Goal: Information Seeking & Learning: Compare options

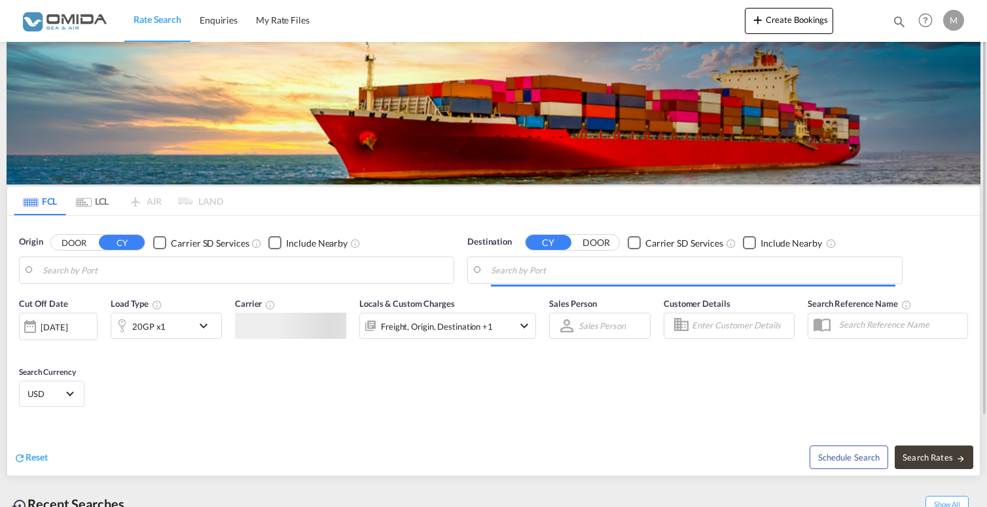
type input "Gdansk, PLGDN"
type input "Haiphong, VNHPH"
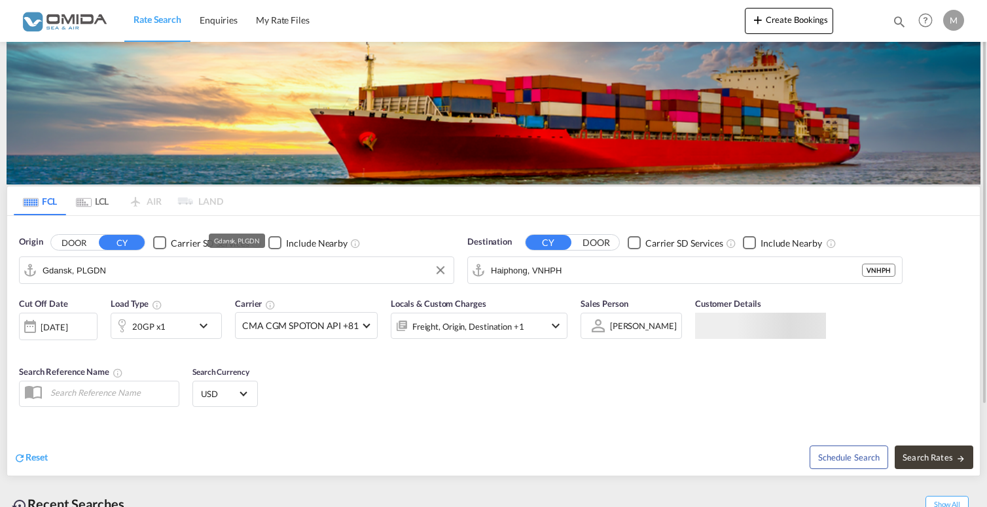
click at [185, 277] on input "Gdansk, PLGDN" at bounding box center [245, 270] width 404 height 20
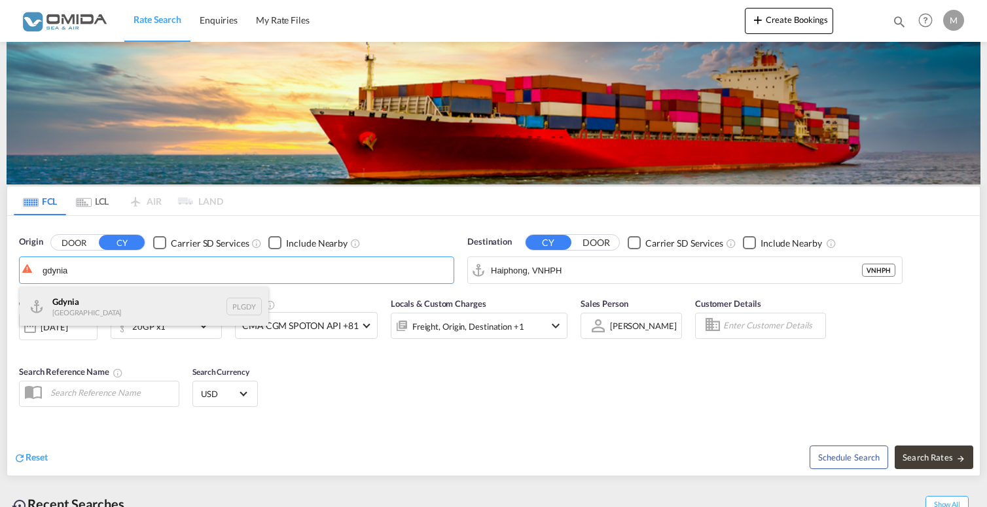
click at [162, 315] on div "[GEOGRAPHIC_DATA] [GEOGRAPHIC_DATA] PLGDY" at bounding box center [144, 306] width 249 height 39
type input "[GEOGRAPHIC_DATA], PLGDY"
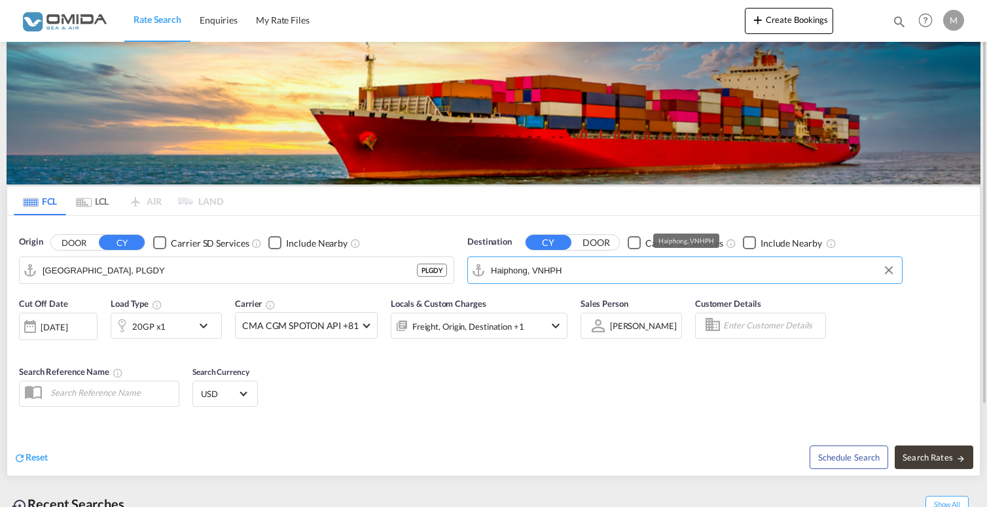
drag, startPoint x: 567, startPoint y: 273, endPoint x: 485, endPoint y: 264, distance: 82.4
click at [485, 264] on md-input-container "Haiphong, VNHPH" at bounding box center [685, 270] width 434 height 26
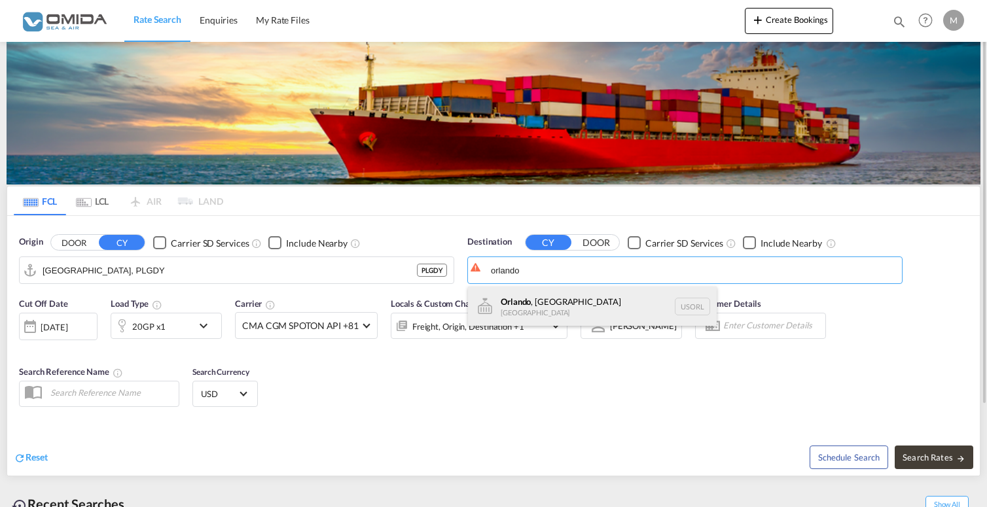
click at [529, 309] on div "[GEOGRAPHIC_DATA] , [GEOGRAPHIC_DATA] [GEOGRAPHIC_DATA] USORL" at bounding box center [592, 306] width 249 height 39
type input "[GEOGRAPHIC_DATA], [GEOGRAPHIC_DATA], USORL"
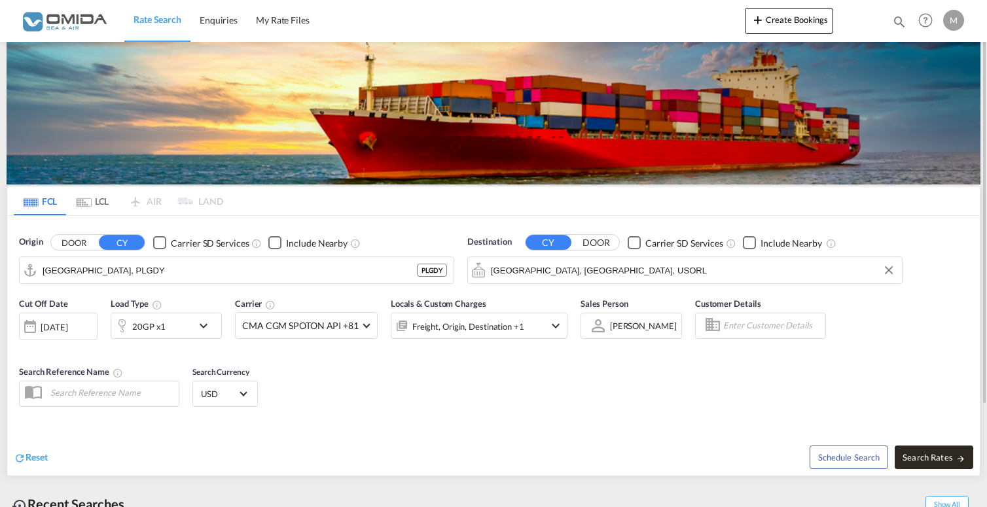
click at [945, 458] on span "Search Rates" at bounding box center [933, 457] width 63 height 10
type input "PLGDY to USORL / [DATE]"
